Goal: Task Accomplishment & Management: Complete application form

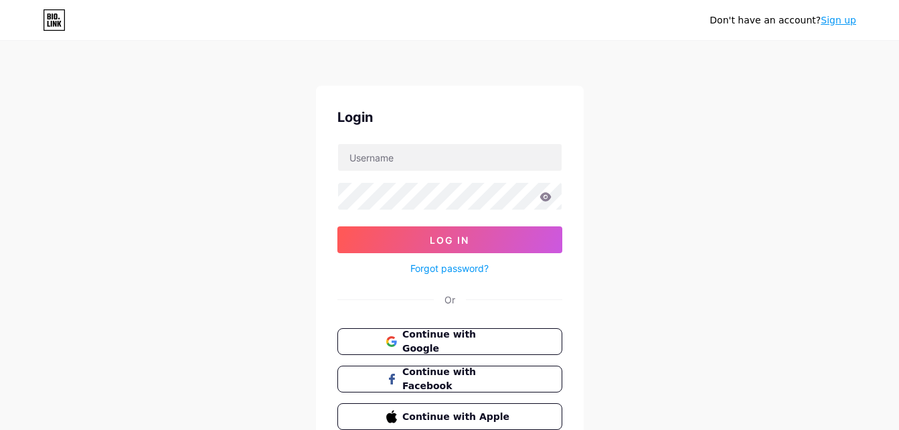
scroll to position [64, 0]
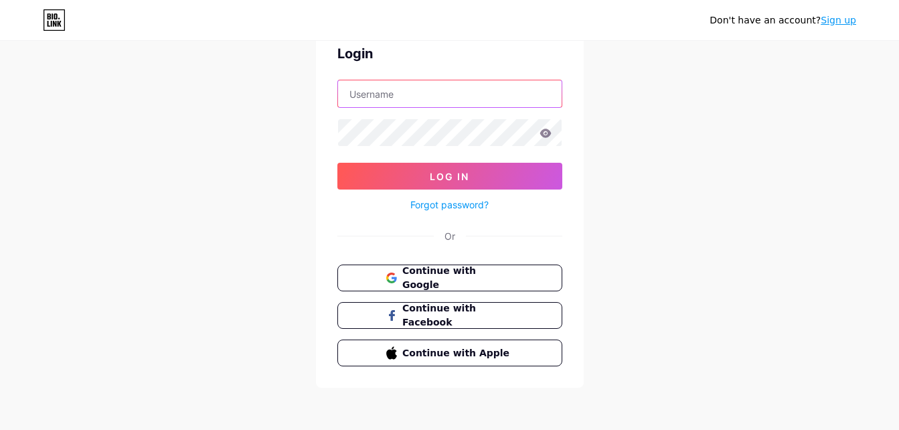
click at [416, 90] on input "text" at bounding box center [450, 93] width 224 height 27
type input "planeta kids"
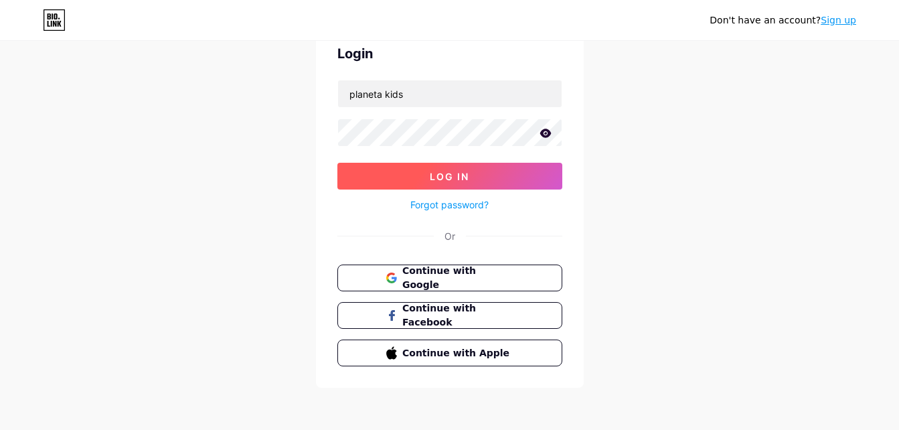
click at [495, 171] on button "Log In" at bounding box center [449, 176] width 225 height 27
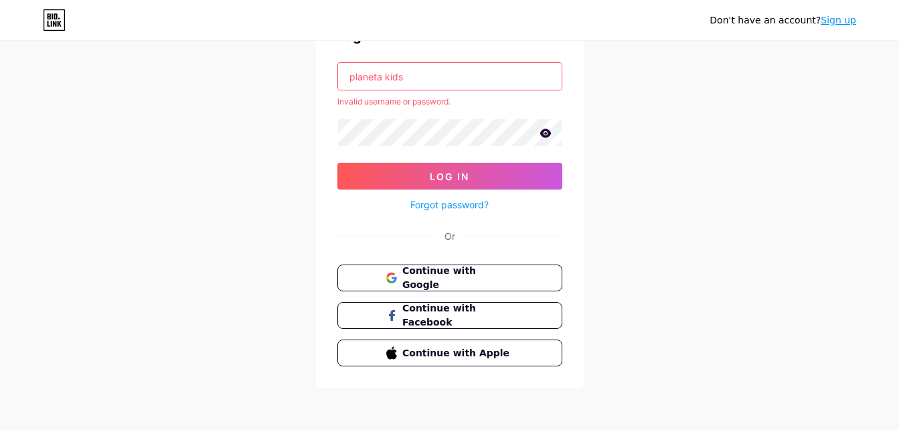
scroll to position [0, 0]
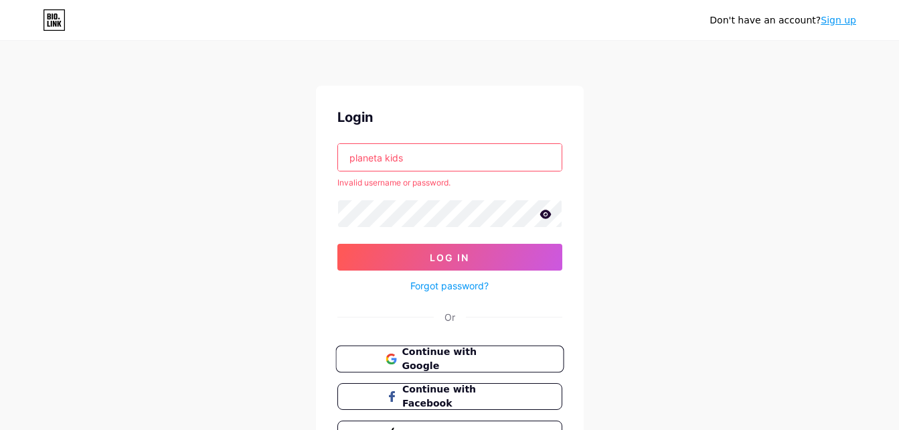
click at [509, 364] on span "Continue with Google" at bounding box center [458, 359] width 112 height 29
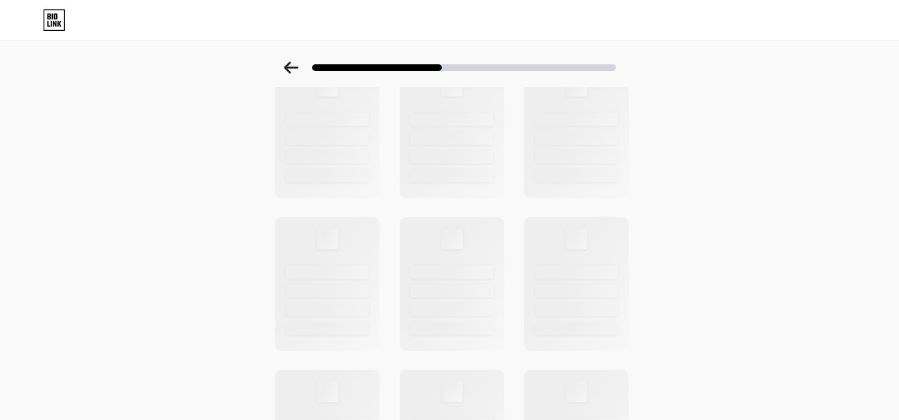
scroll to position [59, 0]
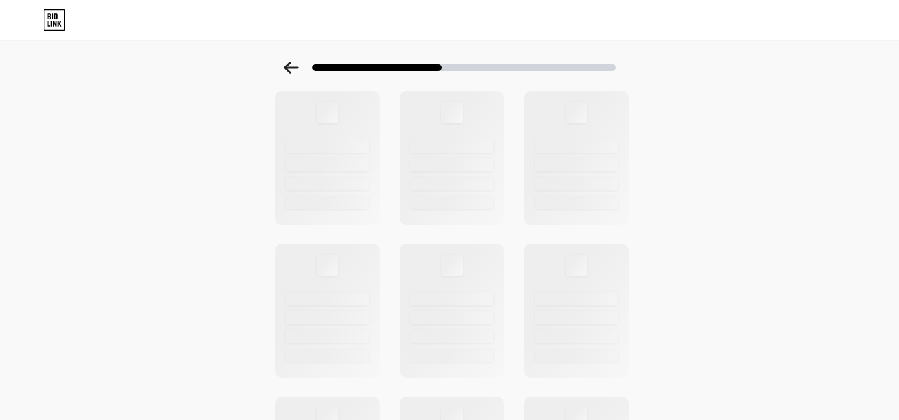
drag, startPoint x: 898, startPoint y: 136, endPoint x: 897, endPoint y: 91, distance: 44.9
click at [897, 98] on div "Select a theme" at bounding box center [449, 420] width 899 height 834
click at [54, 17] on icon at bounding box center [55, 16] width 3 height 6
click at [54, 17] on html "Link Copied Select a theme" at bounding box center [449, 415] width 899 height 949
